Goal: Navigation & Orientation: Find specific page/section

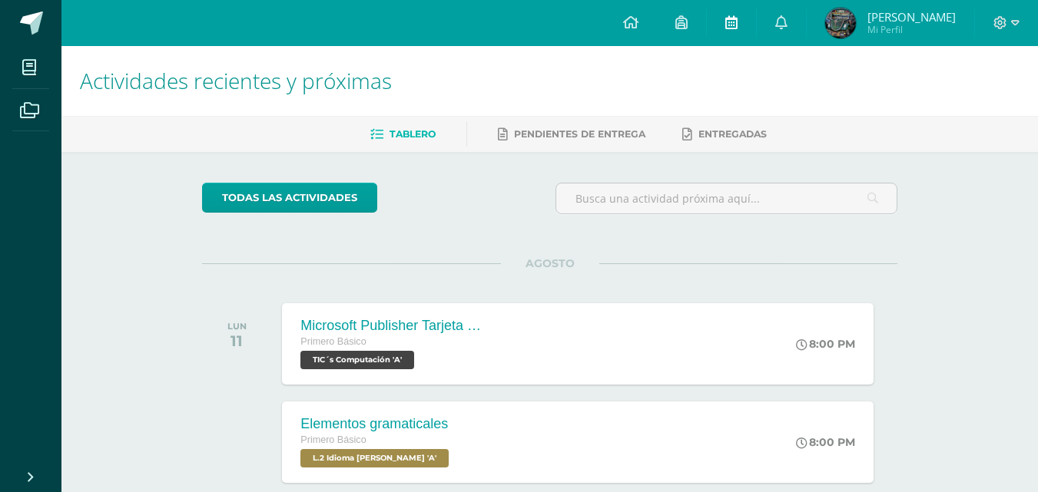
click at [756, 33] on link at bounding box center [731, 23] width 49 height 46
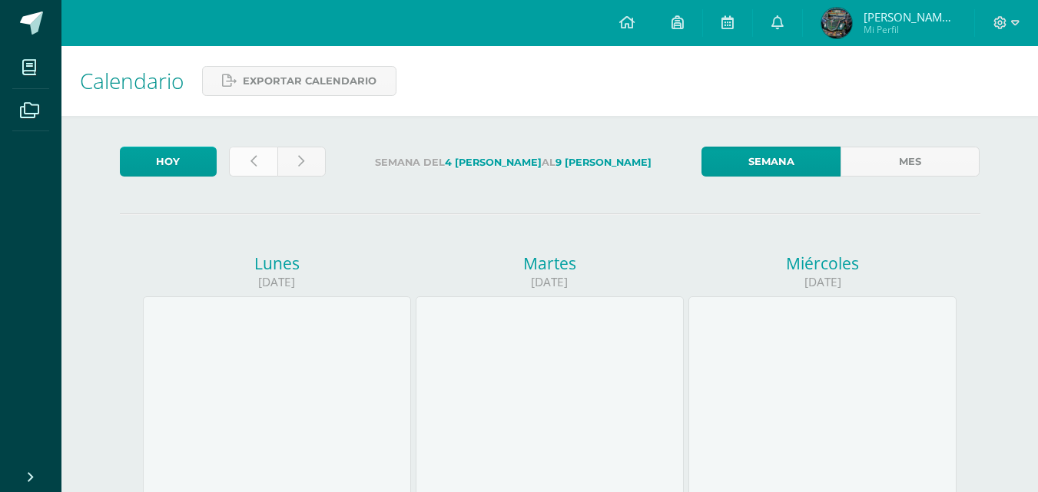
click at [243, 167] on link at bounding box center [253, 162] width 48 height 30
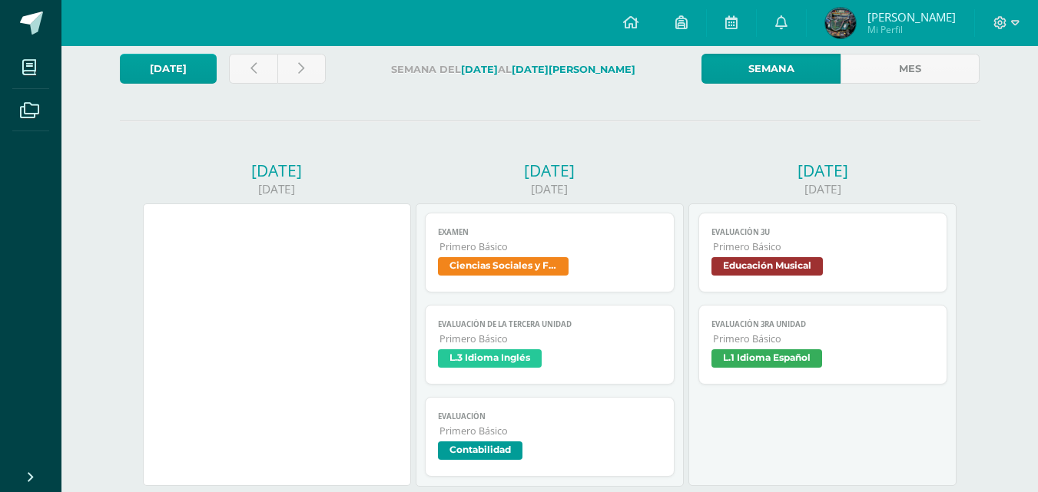
scroll to position [92, 0]
